Goal: Obtain resource: Download file/media

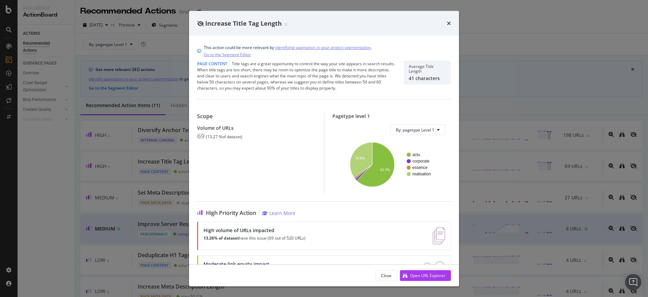
click at [450, 21] on icon "times" at bounding box center [449, 23] width 4 height 5
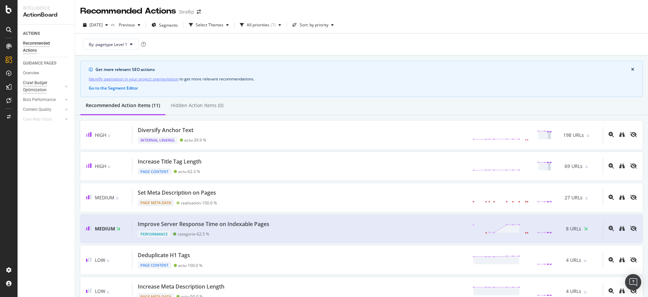
click at [36, 82] on div "Crawl Budget Optimization" at bounding box center [40, 86] width 35 height 14
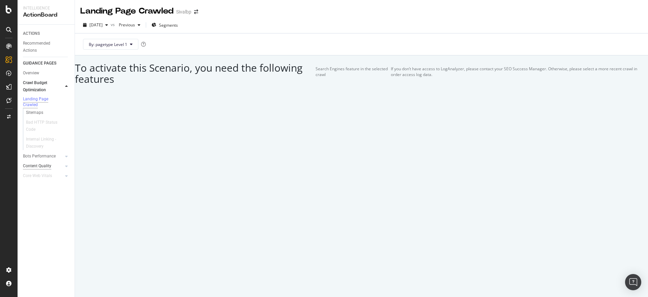
click at [36, 170] on div "Content Quality" at bounding box center [37, 165] width 28 height 7
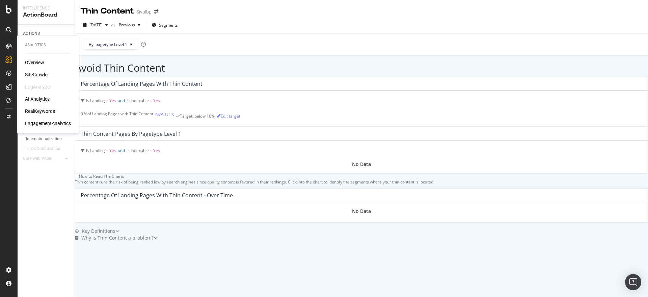
click at [32, 75] on div "SiteCrawler" at bounding box center [37, 74] width 24 height 7
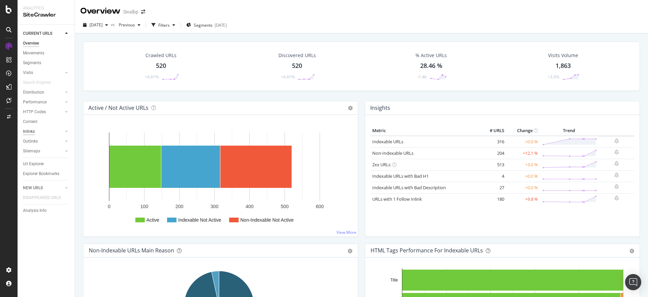
click at [31, 132] on div "Inlinks" at bounding box center [29, 131] width 12 height 7
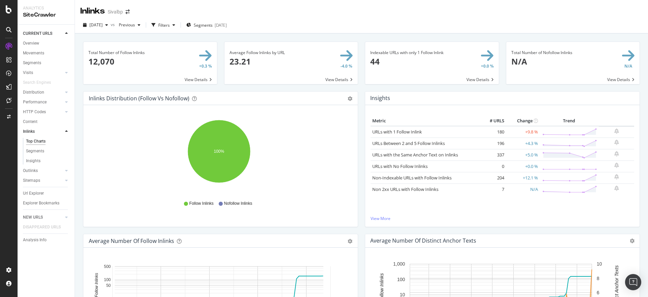
click at [382, 53] on span at bounding box center [432, 63] width 134 height 42
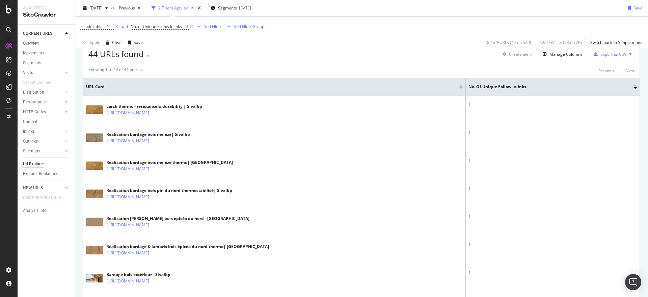
scroll to position [84, 0]
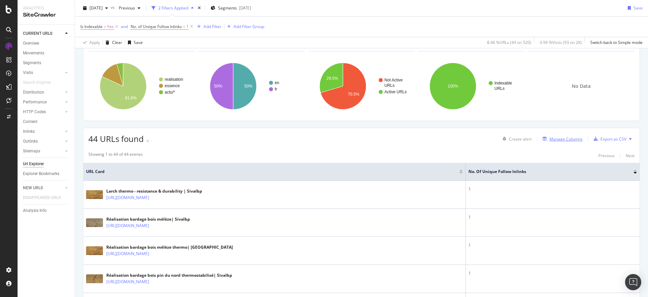
click at [552, 137] on div "Manage Columns" at bounding box center [566, 139] width 33 height 6
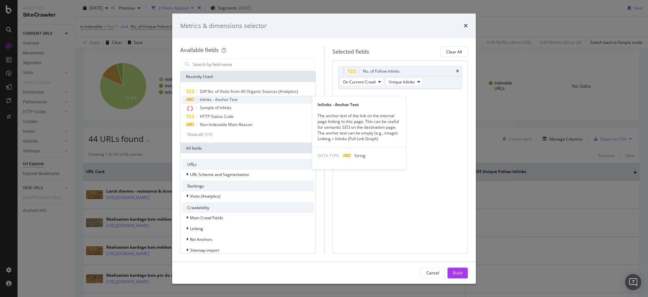
click at [236, 97] on span "Inlinks - Anchor Text" at bounding box center [219, 100] width 38 height 6
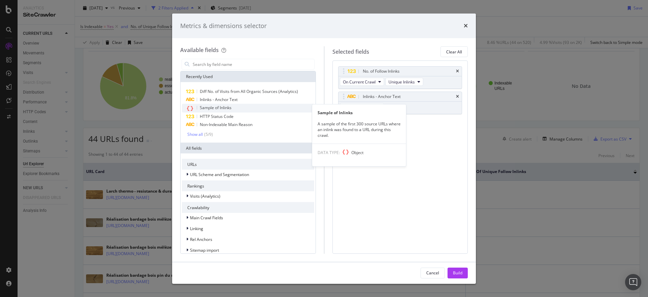
click at [226, 110] on span "Sample of Inlinks" at bounding box center [216, 108] width 32 height 6
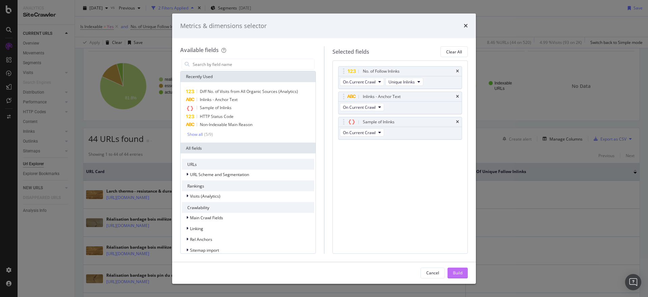
click at [455, 269] on div "Build" at bounding box center [457, 273] width 9 height 10
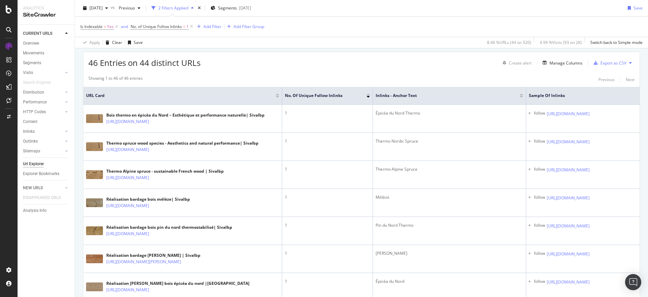
scroll to position [76, 0]
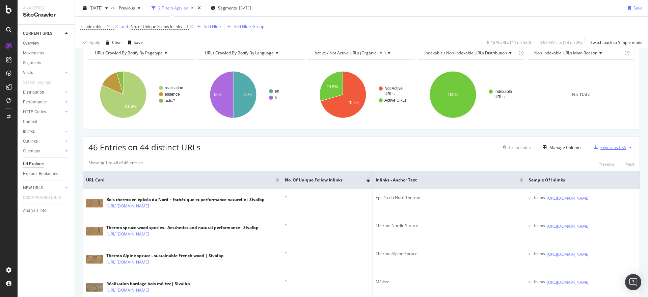
click at [605, 146] on div "Export as CSV" at bounding box center [614, 148] width 26 height 6
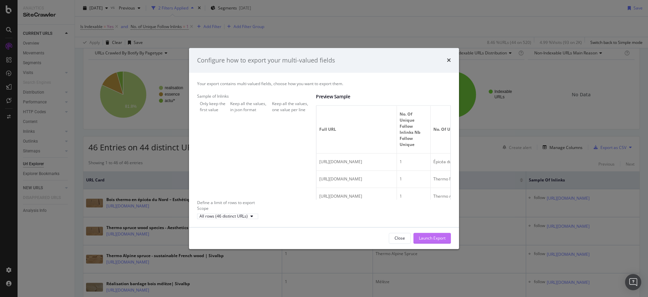
click at [430, 241] on div "Launch Export" at bounding box center [432, 238] width 27 height 6
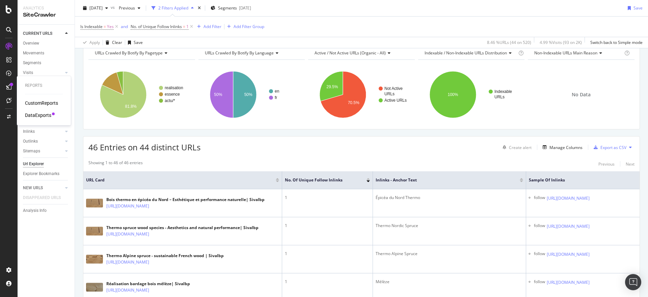
click at [31, 111] on div "CustomReports DataExports" at bounding box center [44, 109] width 38 height 19
click at [32, 115] on div "DataExports" at bounding box center [38, 115] width 26 height 7
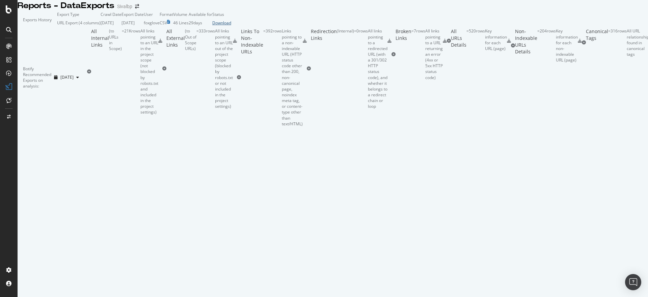
click at [231, 26] on div "Download" at bounding box center [221, 23] width 19 height 6
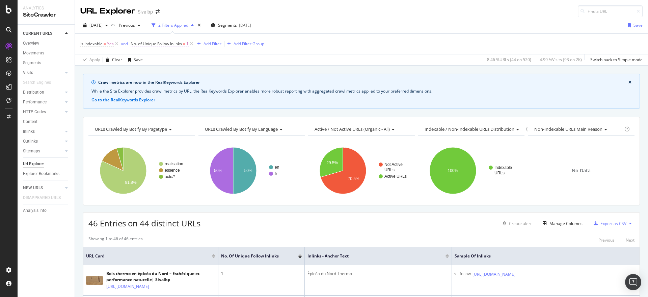
click at [175, 44] on span "No. of Unique Follow Inlinks" at bounding box center [156, 44] width 51 height 6
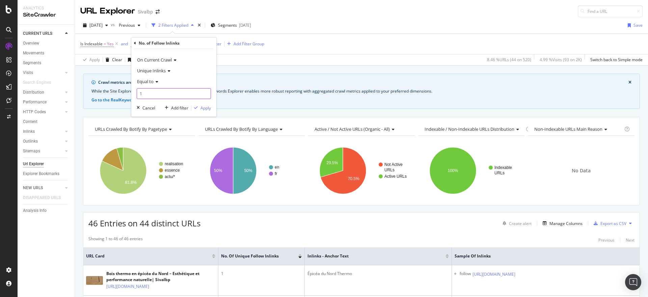
drag, startPoint x: 146, startPoint y: 94, endPoint x: 126, endPoint y: 94, distance: 20.6
click at [126, 94] on body "Analytics SiteCrawler CURRENT URLS Overview Movements Segments Visits Analysis …" at bounding box center [324, 148] width 648 height 297
type input "2"
click at [146, 80] on span "Equal to" at bounding box center [145, 81] width 17 height 6
click at [170, 146] on div "Between" at bounding box center [174, 148] width 72 height 9
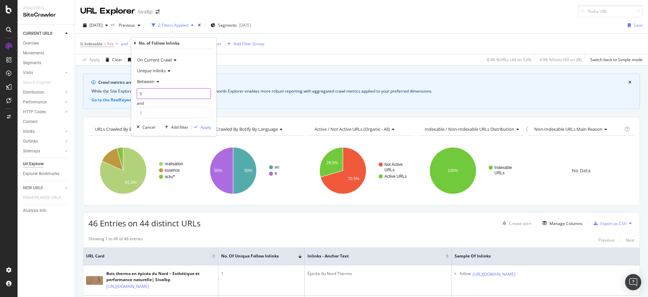
drag, startPoint x: 163, startPoint y: 91, endPoint x: 102, endPoint y: 91, distance: 60.8
click at [102, 91] on body "Analytics SiteCrawler CURRENT URLS Overview Movements Segments Visits Analysis …" at bounding box center [324, 148] width 648 height 297
type input "2"
drag, startPoint x: 178, startPoint y: 112, endPoint x: 89, endPoint y: 112, distance: 88.5
click at [89, 112] on body "Analytics SiteCrawler CURRENT URLS Overview Movements Segments Visits Analysis …" at bounding box center [324, 148] width 648 height 297
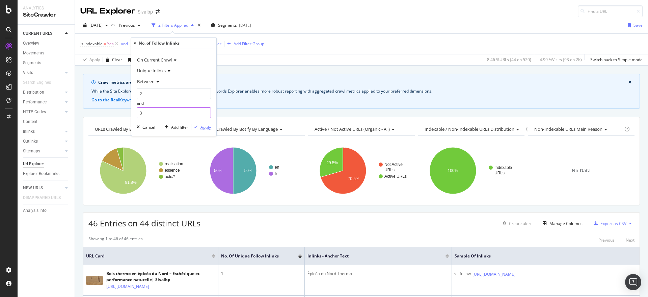
type input "3"
click at [203, 127] on div "Apply" at bounding box center [206, 127] width 10 height 6
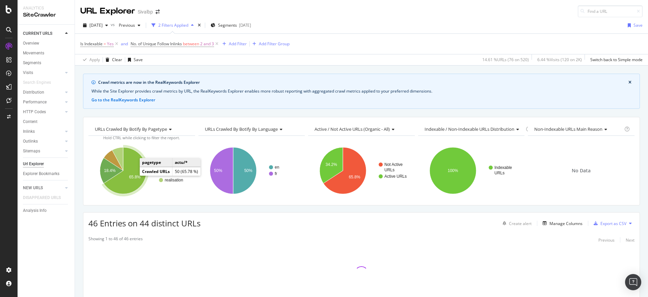
click at [127, 174] on icon "A chart." at bounding box center [125, 170] width 43 height 47
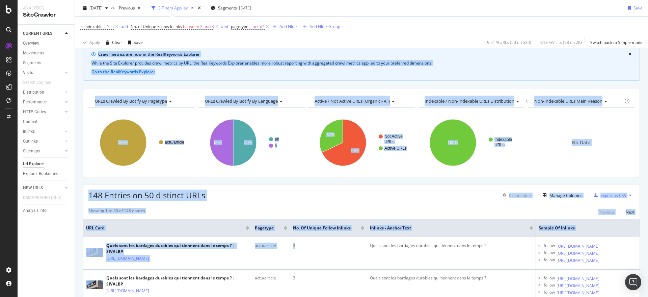
scroll to position [0, 59]
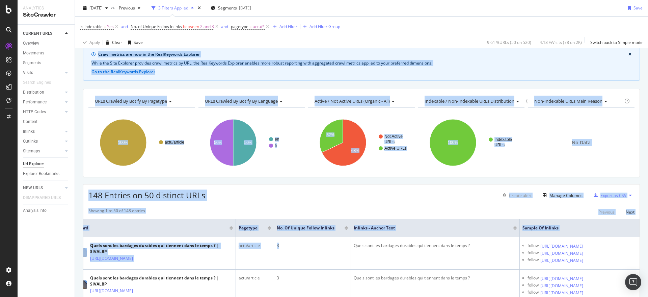
drag, startPoint x: 322, startPoint y: 258, endPoint x: 645, endPoint y: 274, distance: 323.2
click at [645, 274] on div "URL Explorer Sivalbp 2025 Oct. 13th vs Previous 3 Filters Applied Segments 2025…" at bounding box center [361, 148] width 573 height 297
click at [393, 198] on div "148 Entries on 50 distinct URLs Create alert Manage Columns Export as CSV" at bounding box center [361, 192] width 556 height 17
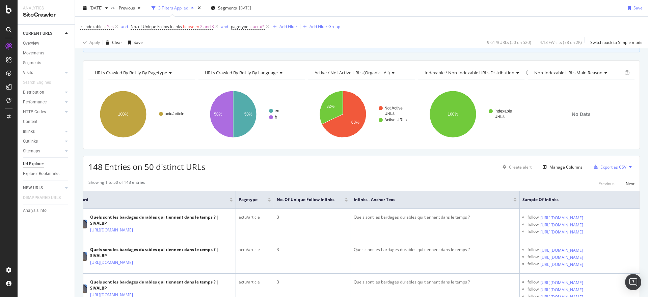
scroll to position [0, 0]
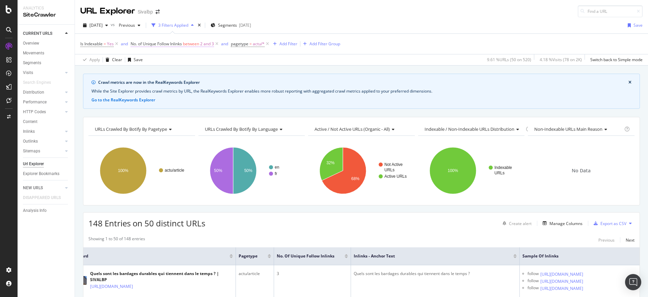
click at [197, 45] on span "between" at bounding box center [191, 44] width 16 height 6
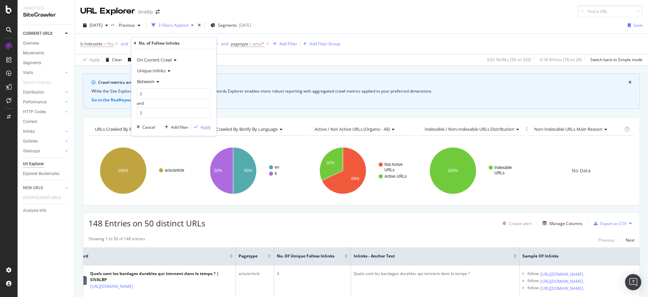
click at [148, 82] on span "Between" at bounding box center [146, 81] width 18 height 6
click at [151, 93] on span "Equal to" at bounding box center [147, 96] width 15 height 6
click at [156, 94] on input "number" at bounding box center [174, 93] width 74 height 11
type input "2"
click at [204, 107] on div "Apply" at bounding box center [206, 108] width 10 height 6
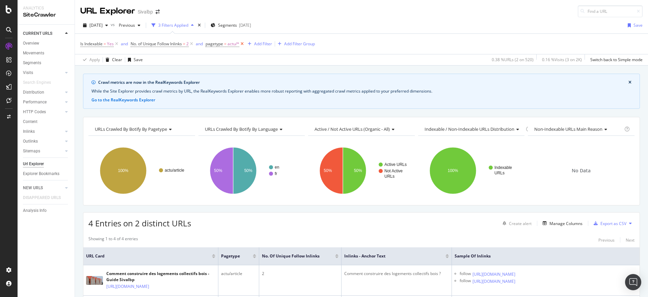
click at [243, 44] on icon at bounding box center [242, 44] width 6 height 7
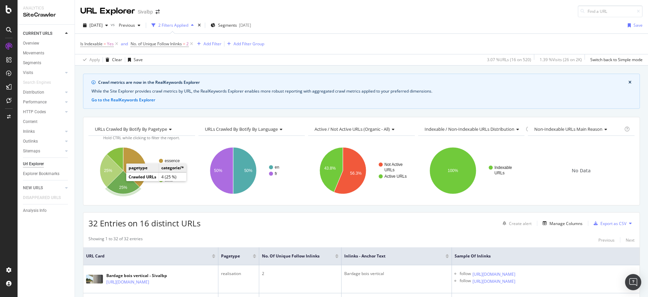
click at [122, 185] on text "25%" at bounding box center [123, 187] width 8 height 5
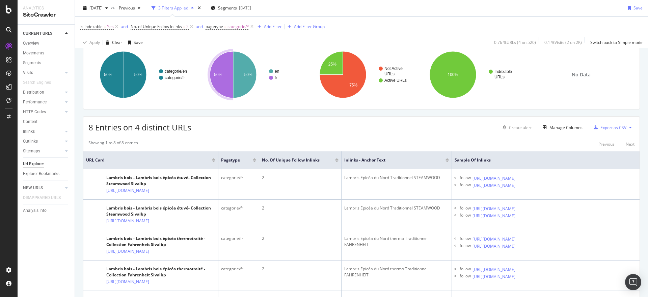
scroll to position [68, 0]
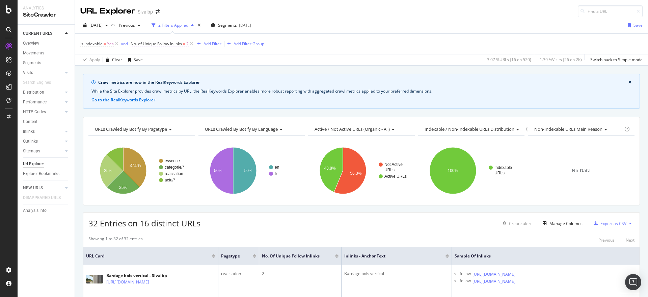
click at [155, 43] on span "No. of Unique Follow Inlinks" at bounding box center [156, 44] width 51 height 6
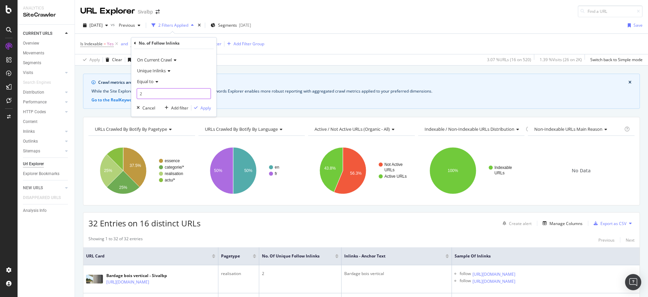
drag, startPoint x: 129, startPoint y: 94, endPoint x: 88, endPoint y: 94, distance: 40.9
click at [88, 94] on body "Analytics SiteCrawler CURRENT URLS Overview Movements Segments Visits Analysis …" at bounding box center [324, 148] width 648 height 297
type input "1"
click at [203, 106] on div "Apply" at bounding box center [206, 108] width 10 height 6
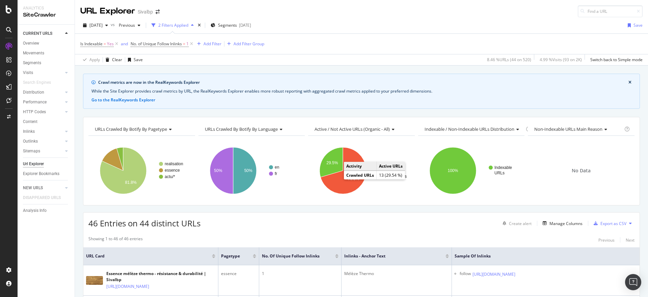
click at [416, 226] on div "46 Entries on 44 distinct URLs Create alert Manage Columns Export as CSV" at bounding box center [361, 220] width 556 height 17
click at [380, 168] on td "Active URLs" at bounding box center [391, 166] width 29 height 9
click at [260, 213] on div "46 Entries on 44 distinct URLs Create alert Manage Columns Export as CSV" at bounding box center [361, 220] width 556 height 17
click at [174, 43] on span "No. of Unique Follow Inlinks" at bounding box center [156, 44] width 51 height 6
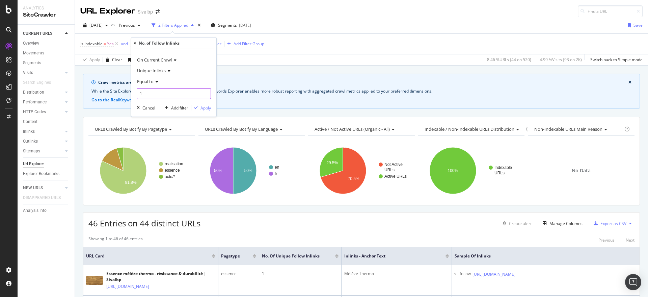
drag, startPoint x: 131, startPoint y: 93, endPoint x: 115, endPoint y: 94, distance: 15.6
click at [115, 94] on body "Analytics SiteCrawler CURRENT URLS Overview Movements Segments Visits Analysis …" at bounding box center [324, 148] width 648 height 297
type input "2"
click at [208, 107] on div "Apply" at bounding box center [206, 108] width 10 height 6
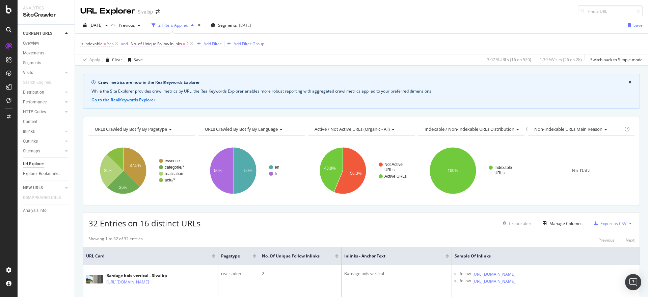
click at [169, 45] on span "No. of Unique Follow Inlinks" at bounding box center [156, 44] width 51 height 6
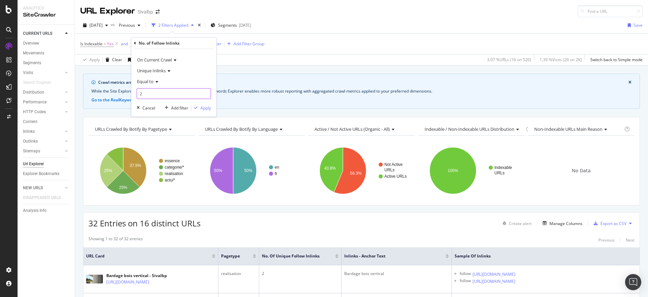
drag, startPoint x: 133, startPoint y: 91, endPoint x: 76, endPoint y: 93, distance: 56.4
click at [76, 93] on body "Analytics SiteCrawler CURRENT URLS Overview Movements Segments Visits Analysis …" at bounding box center [324, 148] width 648 height 297
type input "3"
click at [207, 110] on div "Apply" at bounding box center [201, 108] width 20 height 6
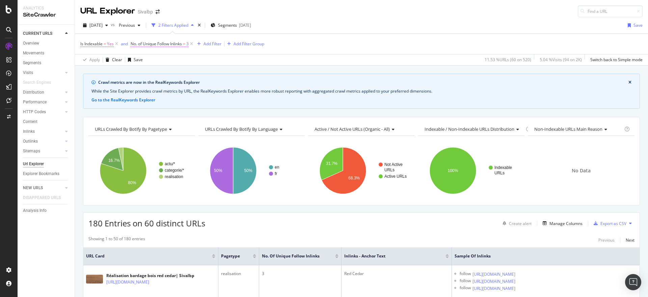
click at [174, 43] on span "No. of Unique Follow Inlinks" at bounding box center [156, 44] width 51 height 6
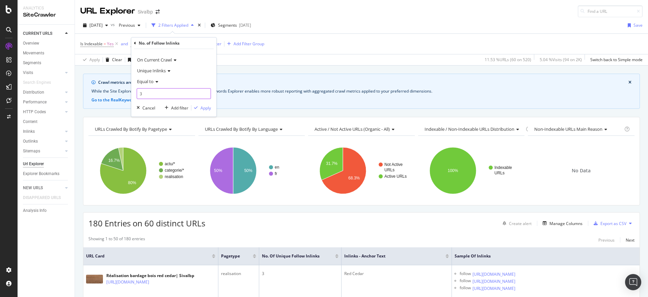
drag, startPoint x: 151, startPoint y: 94, endPoint x: 116, endPoint y: 91, distance: 34.2
click at [116, 91] on body "Analytics SiteCrawler CURRENT URLS Overview Movements Segments Visits Analysis …" at bounding box center [324, 148] width 648 height 297
type input "4"
click at [207, 108] on div "Apply" at bounding box center [206, 108] width 10 height 6
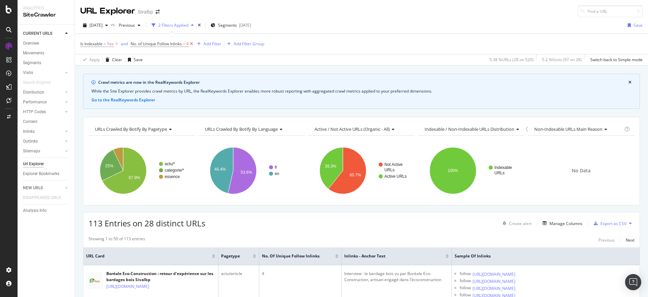
click at [192, 44] on icon at bounding box center [192, 44] width 6 height 7
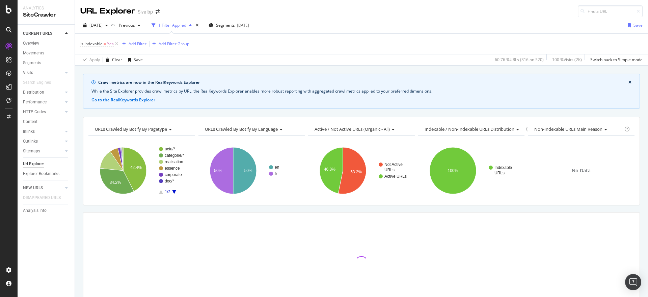
click at [352, 172] on text "53.2%" at bounding box center [355, 172] width 11 height 5
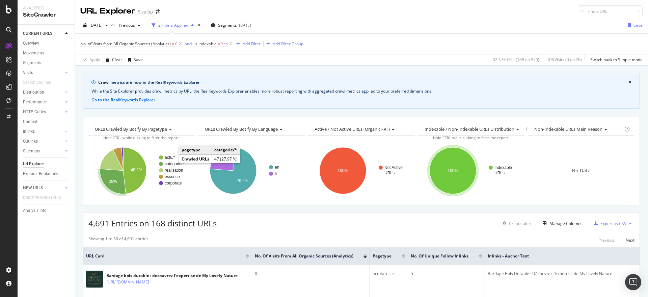
click at [173, 163] on text "categorie/*" at bounding box center [175, 163] width 20 height 5
